Goal: Navigation & Orientation: Find specific page/section

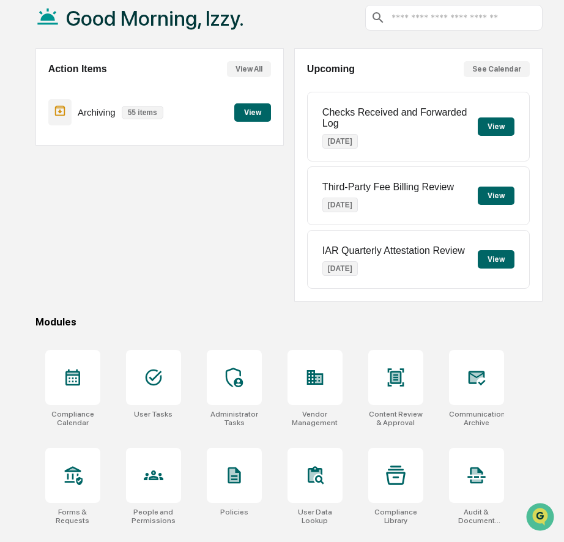
scroll to position [111, 0]
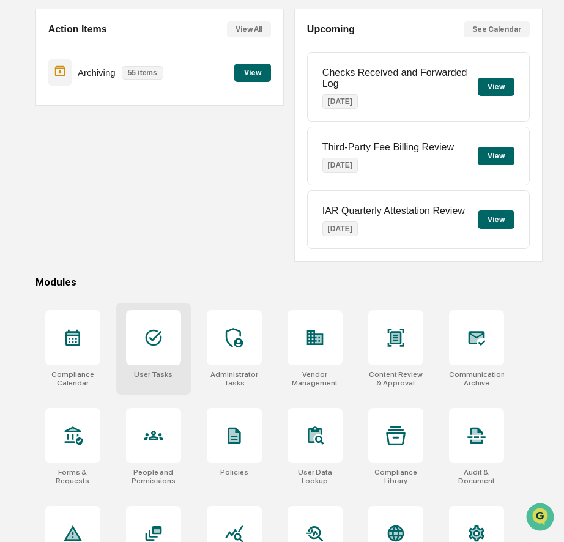
click at [160, 353] on div at bounding box center [153, 337] width 55 height 55
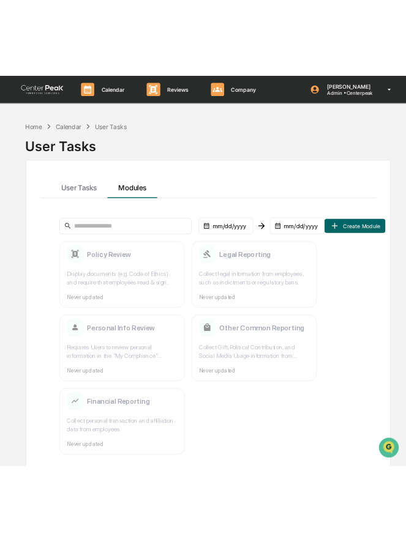
scroll to position [58, 0]
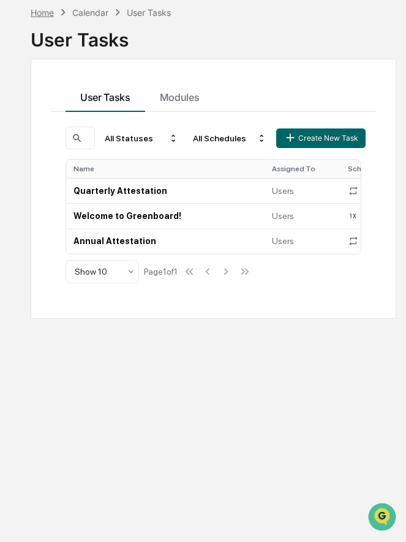
click at [46, 10] on div "Home" at bounding box center [42, 12] width 23 height 10
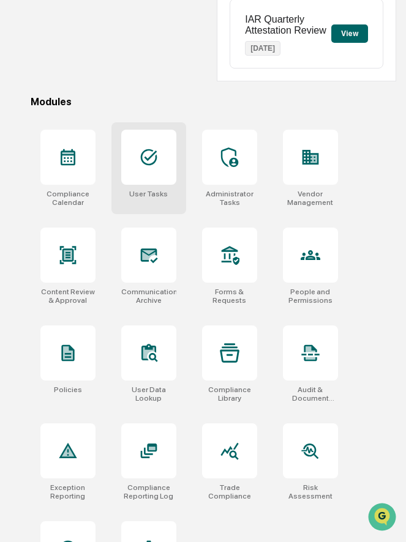
scroll to position [379, 0]
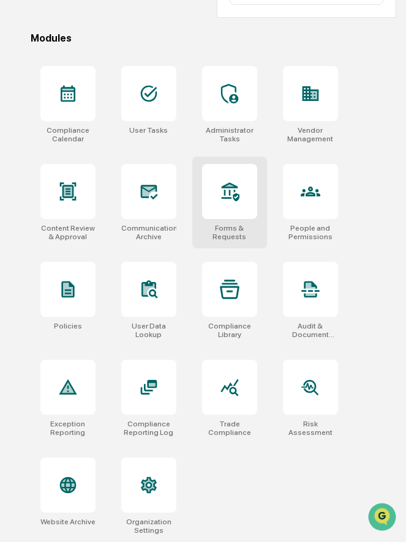
click at [225, 211] on div at bounding box center [229, 191] width 55 height 55
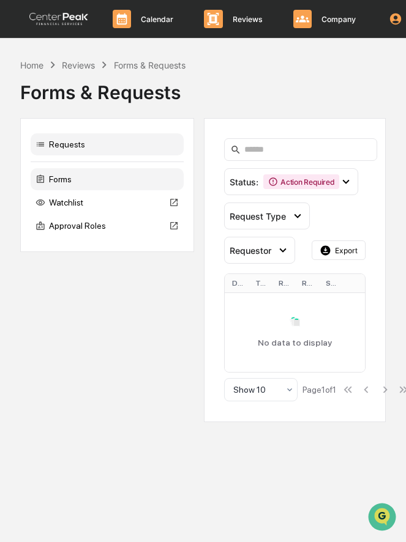
click at [102, 180] on div "Forms" at bounding box center [107, 179] width 153 height 22
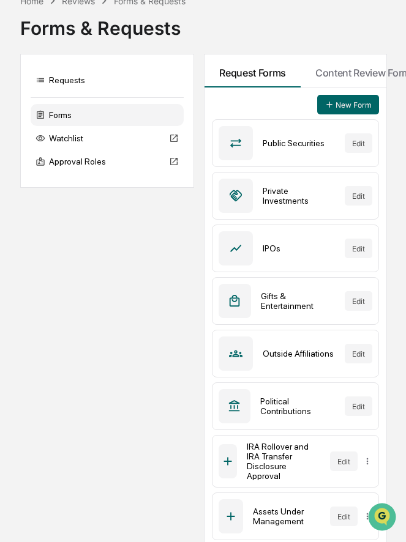
scroll to position [53, 0]
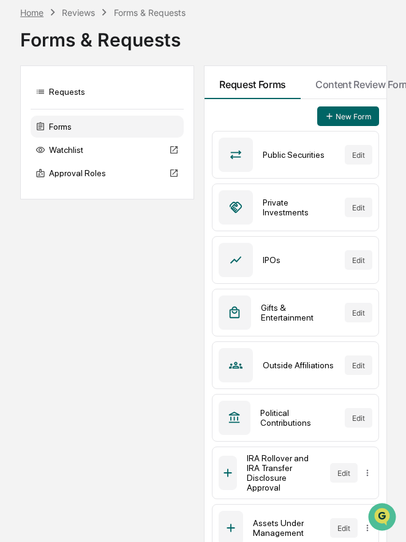
click at [34, 17] on div "Home" at bounding box center [31, 12] width 23 height 10
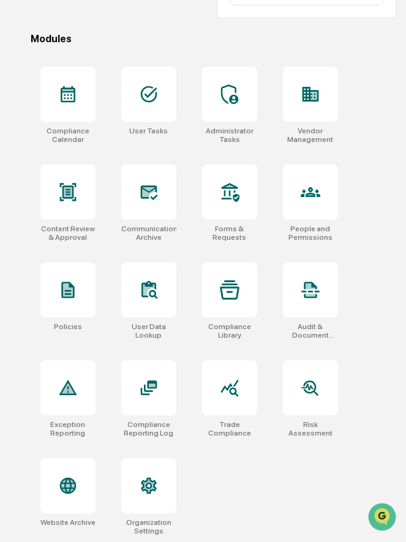
scroll to position [379, 0]
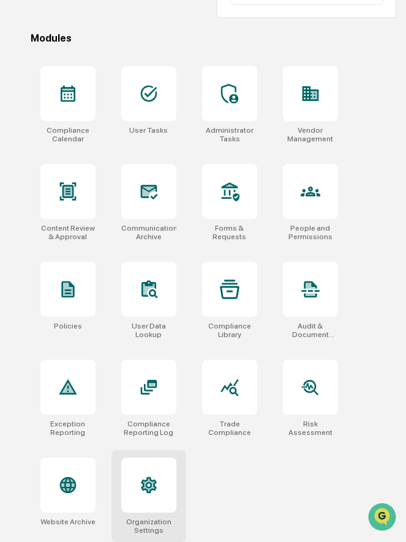
click at [160, 460] on div at bounding box center [148, 485] width 55 height 55
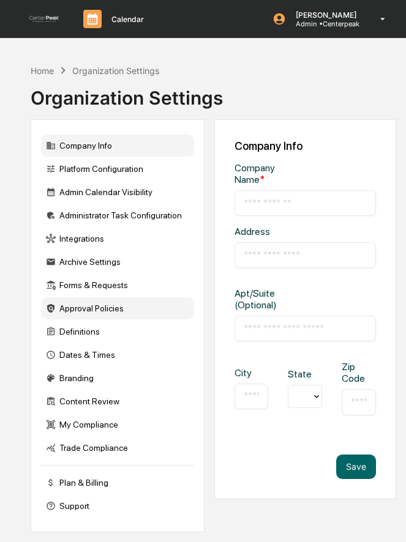
type input "**********"
type input "*******"
type input "******"
type input "*****"
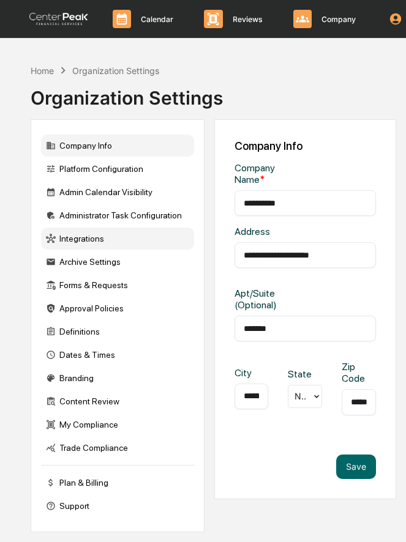
click at [116, 245] on div "Integrations" at bounding box center [117, 239] width 153 height 22
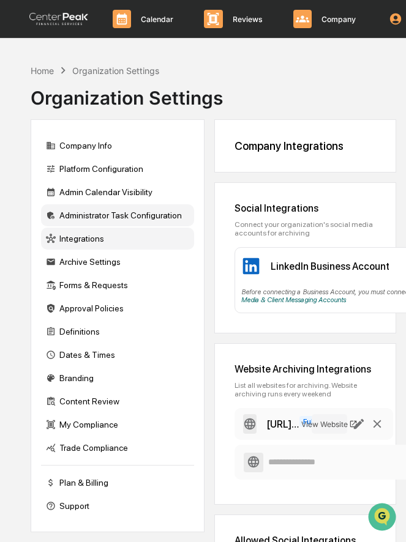
click at [99, 211] on div "Administrator Task Configuration" at bounding box center [117, 215] width 153 height 22
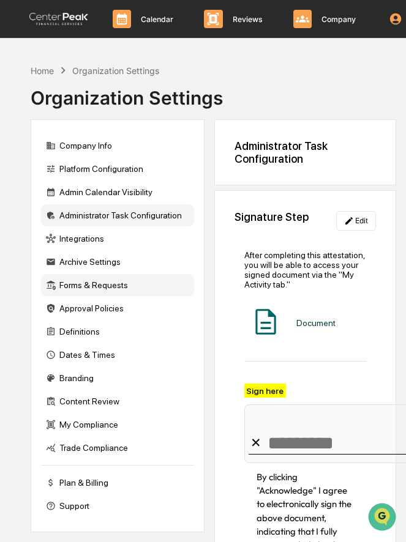
click at [92, 282] on div "Forms & Requests" at bounding box center [117, 285] width 153 height 22
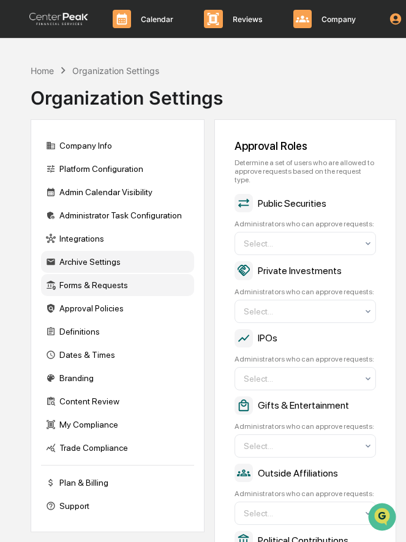
click at [98, 258] on div "Archive Settings" at bounding box center [117, 262] width 153 height 22
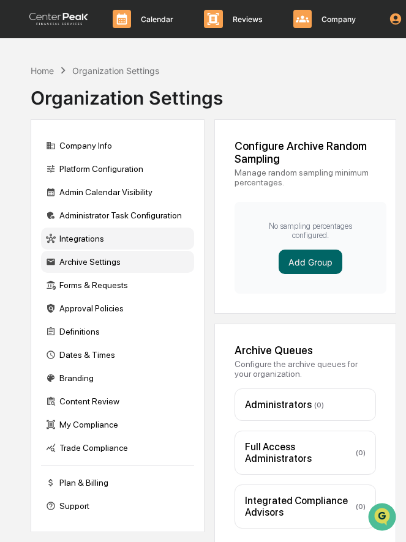
click at [97, 242] on div "Integrations" at bounding box center [117, 239] width 153 height 22
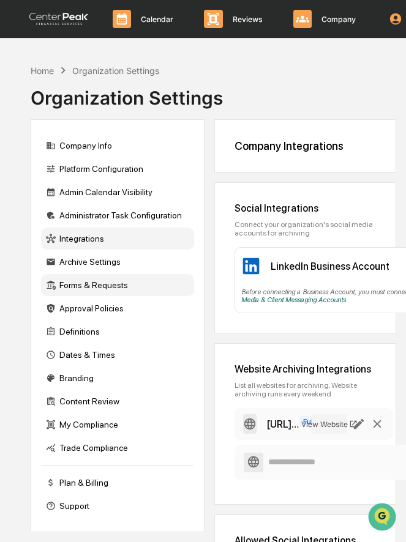
click at [95, 293] on div "Forms & Requests" at bounding box center [117, 285] width 153 height 22
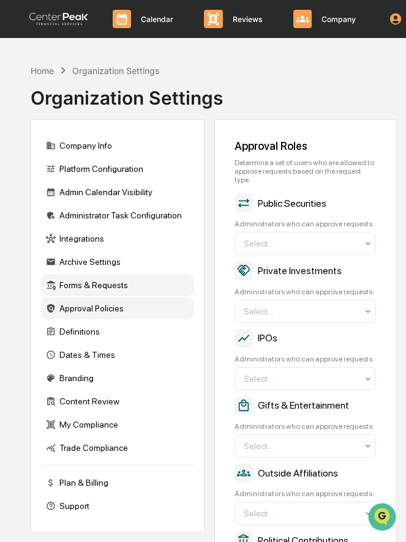
click at [96, 315] on div "Approval Policies" at bounding box center [117, 309] width 153 height 22
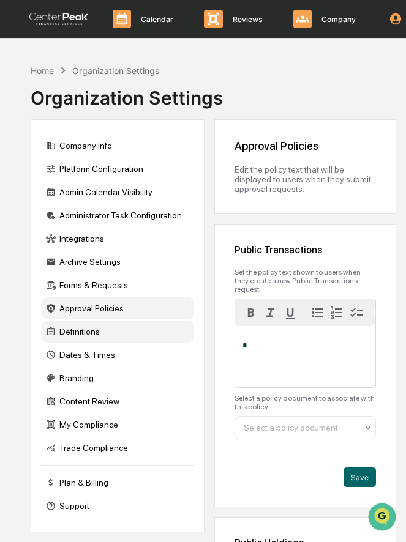
click at [95, 337] on div "Definitions" at bounding box center [117, 332] width 153 height 22
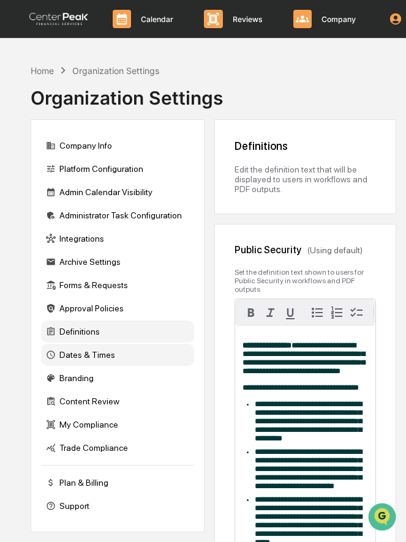
click at [95, 356] on div "Dates & Times" at bounding box center [117, 355] width 153 height 22
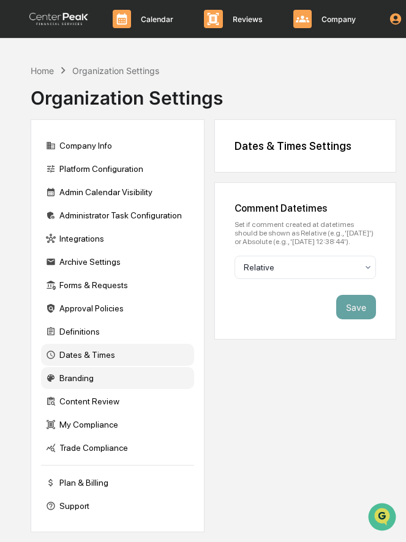
click at [88, 382] on div "Branding" at bounding box center [117, 378] width 153 height 22
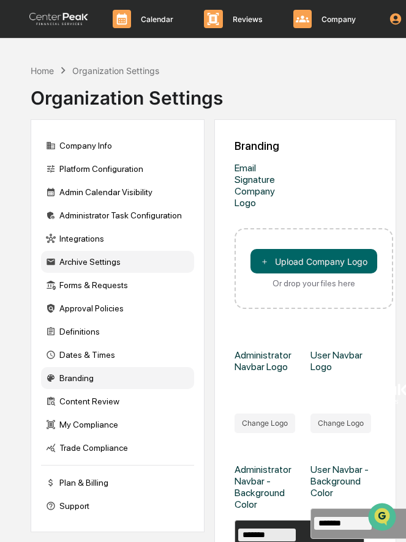
click at [130, 266] on div "Archive Settings" at bounding box center [117, 262] width 153 height 22
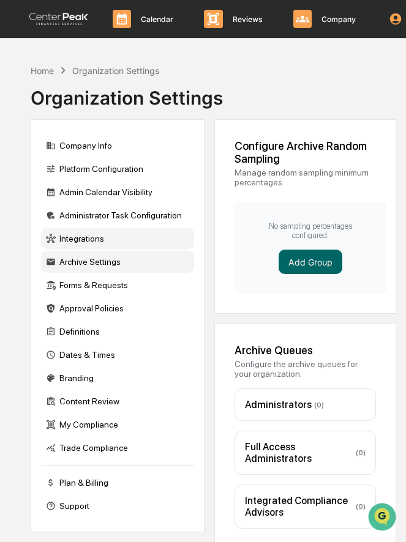
click at [127, 247] on div "Integrations" at bounding box center [117, 239] width 153 height 22
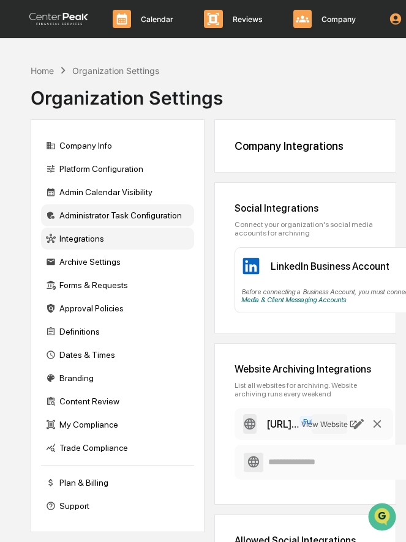
click at [124, 217] on div "Administrator Task Configuration" at bounding box center [117, 215] width 153 height 22
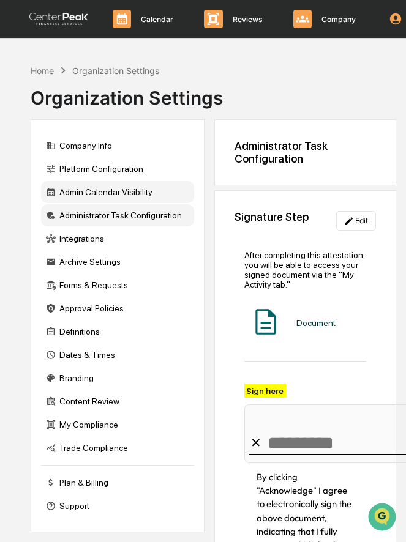
click at [123, 195] on div "Admin Calendar Visibility" at bounding box center [117, 192] width 153 height 22
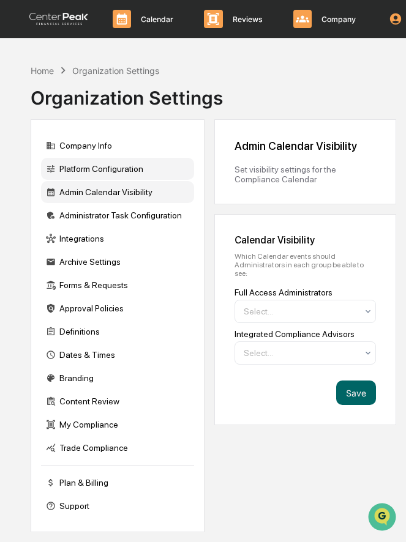
click at [119, 170] on div "Platform Configuration" at bounding box center [117, 169] width 153 height 22
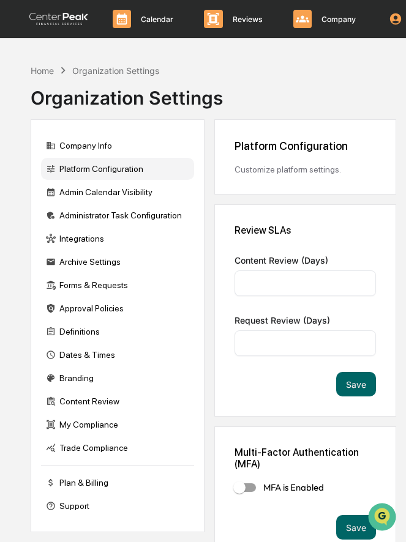
type input "*"
click at [116, 150] on div "Company Info" at bounding box center [117, 146] width 153 height 22
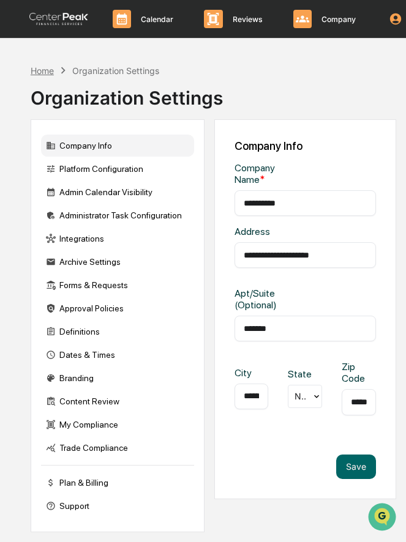
click at [50, 69] on div "Home" at bounding box center [42, 71] width 23 height 10
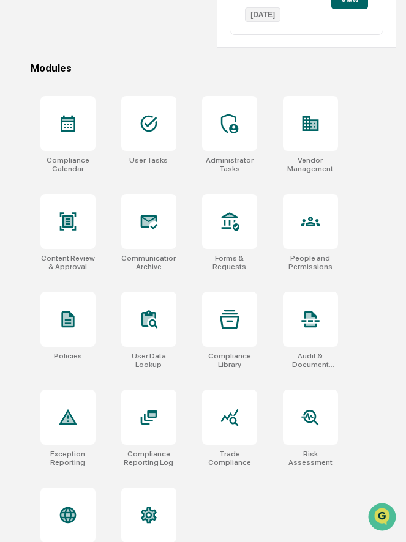
scroll to position [379, 0]
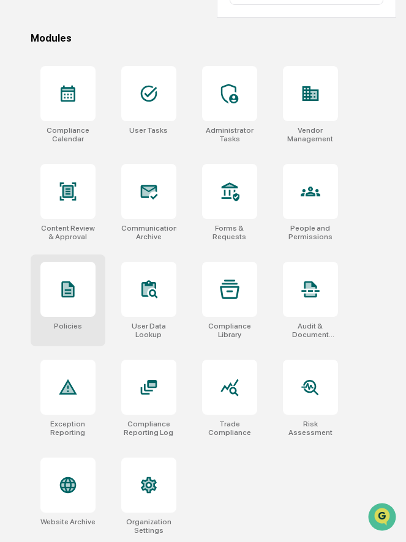
click at [66, 288] on icon at bounding box center [68, 289] width 10 height 13
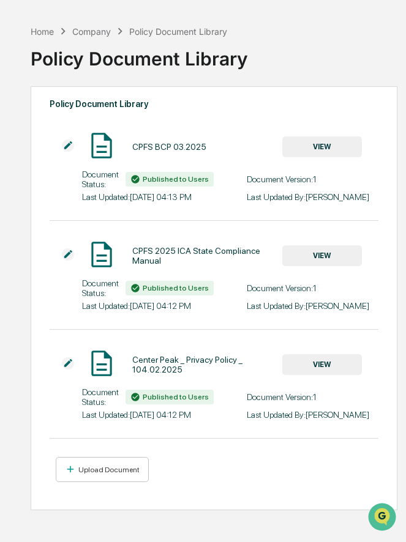
scroll to position [58, 0]
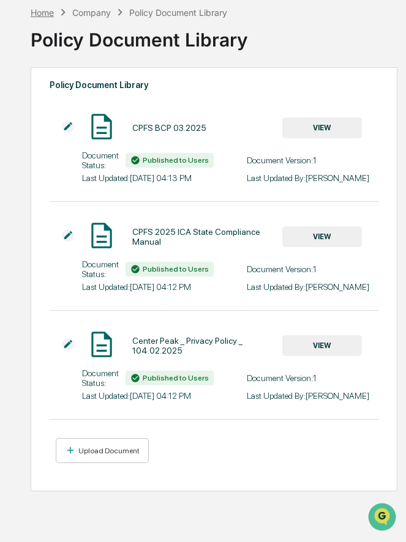
click at [47, 13] on div "Home" at bounding box center [42, 12] width 23 height 10
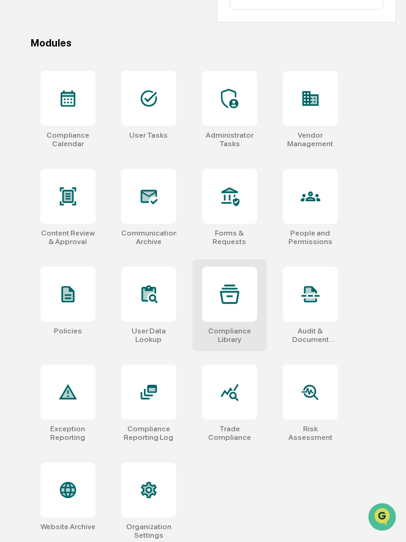
scroll to position [379, 0]
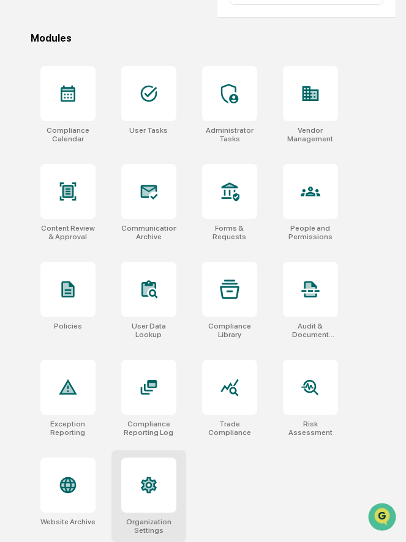
click at [145, 489] on icon at bounding box center [149, 486] width 16 height 17
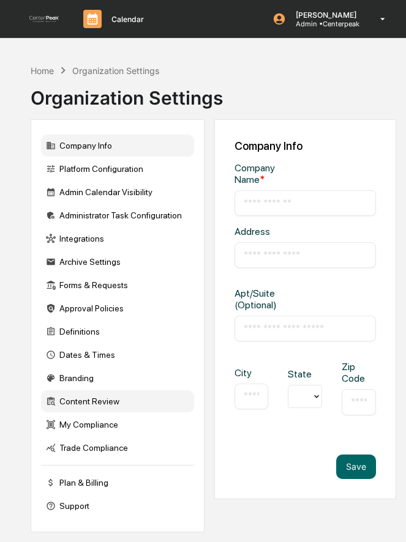
type input "**********"
type input "*******"
type input "******"
type input "*****"
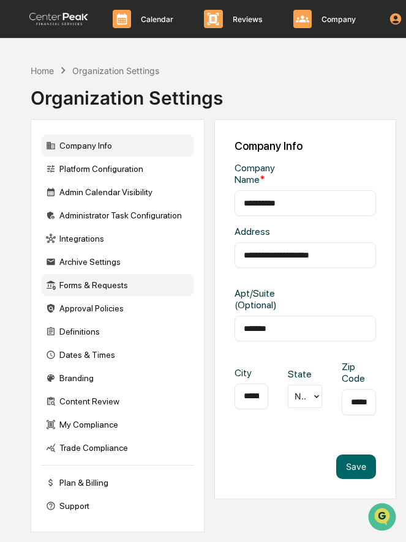
click at [108, 286] on div "Forms & Requests" at bounding box center [117, 285] width 153 height 22
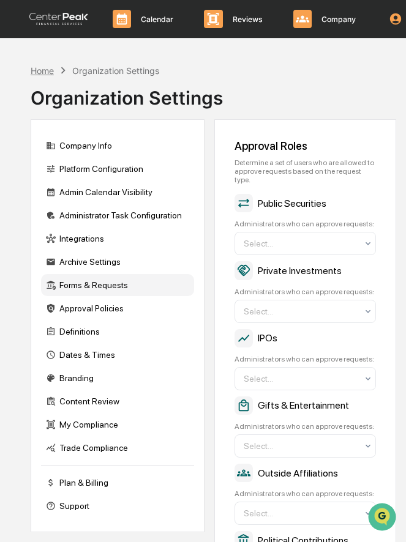
click at [46, 67] on div "Home" at bounding box center [42, 71] width 23 height 10
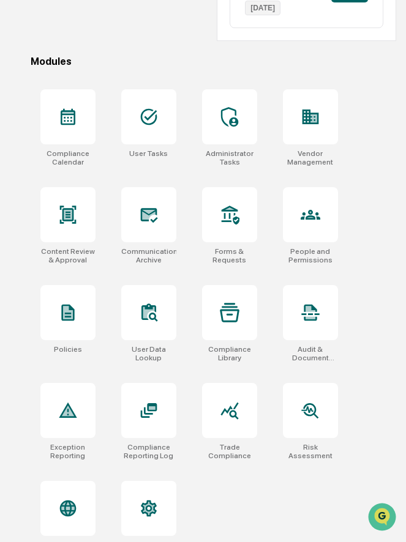
scroll to position [354, 0]
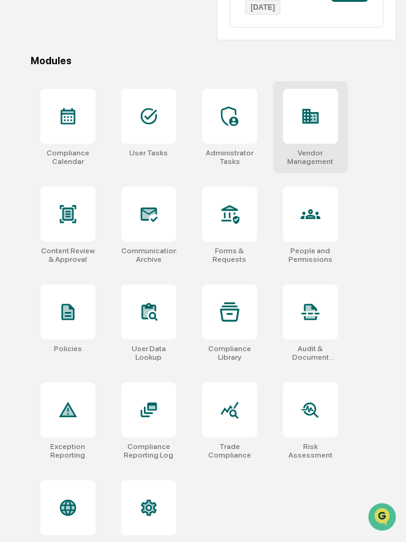
click at [303, 165] on div "Vendor Management" at bounding box center [310, 157] width 55 height 17
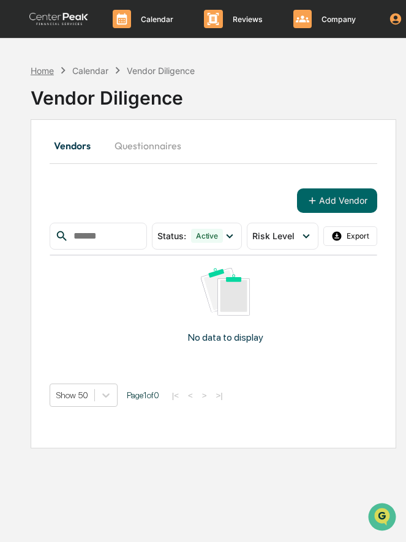
click at [41, 73] on div "Home" at bounding box center [42, 71] width 23 height 10
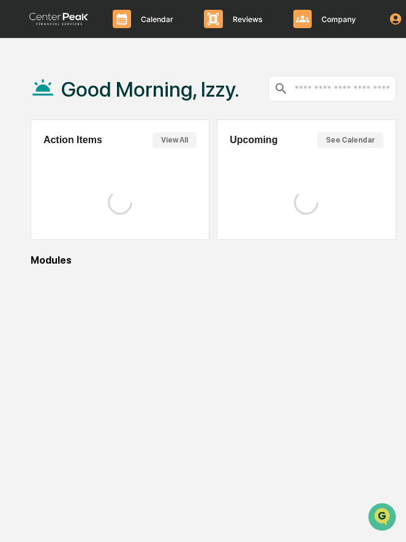
click at [41, 73] on div "Good Morning, Izzy." at bounding box center [135, 88] width 209 height 61
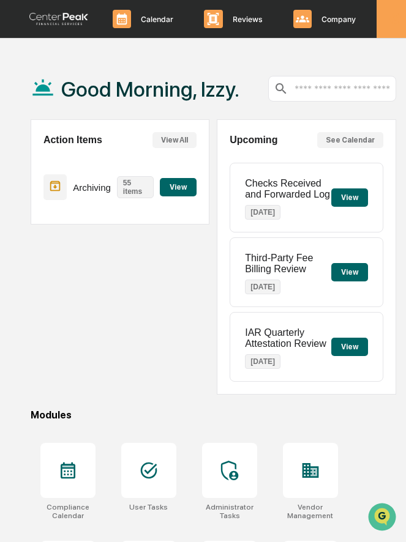
click at [392, 16] on icon at bounding box center [396, 19] width 12 height 12
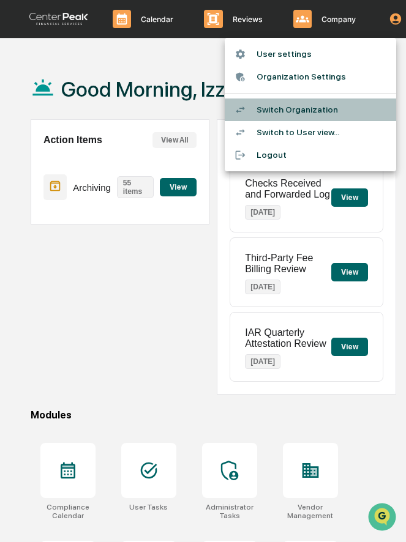
click at [315, 112] on li "Switch Organization" at bounding box center [310, 110] width 171 height 23
